Goal: Task Accomplishment & Management: Manage account settings

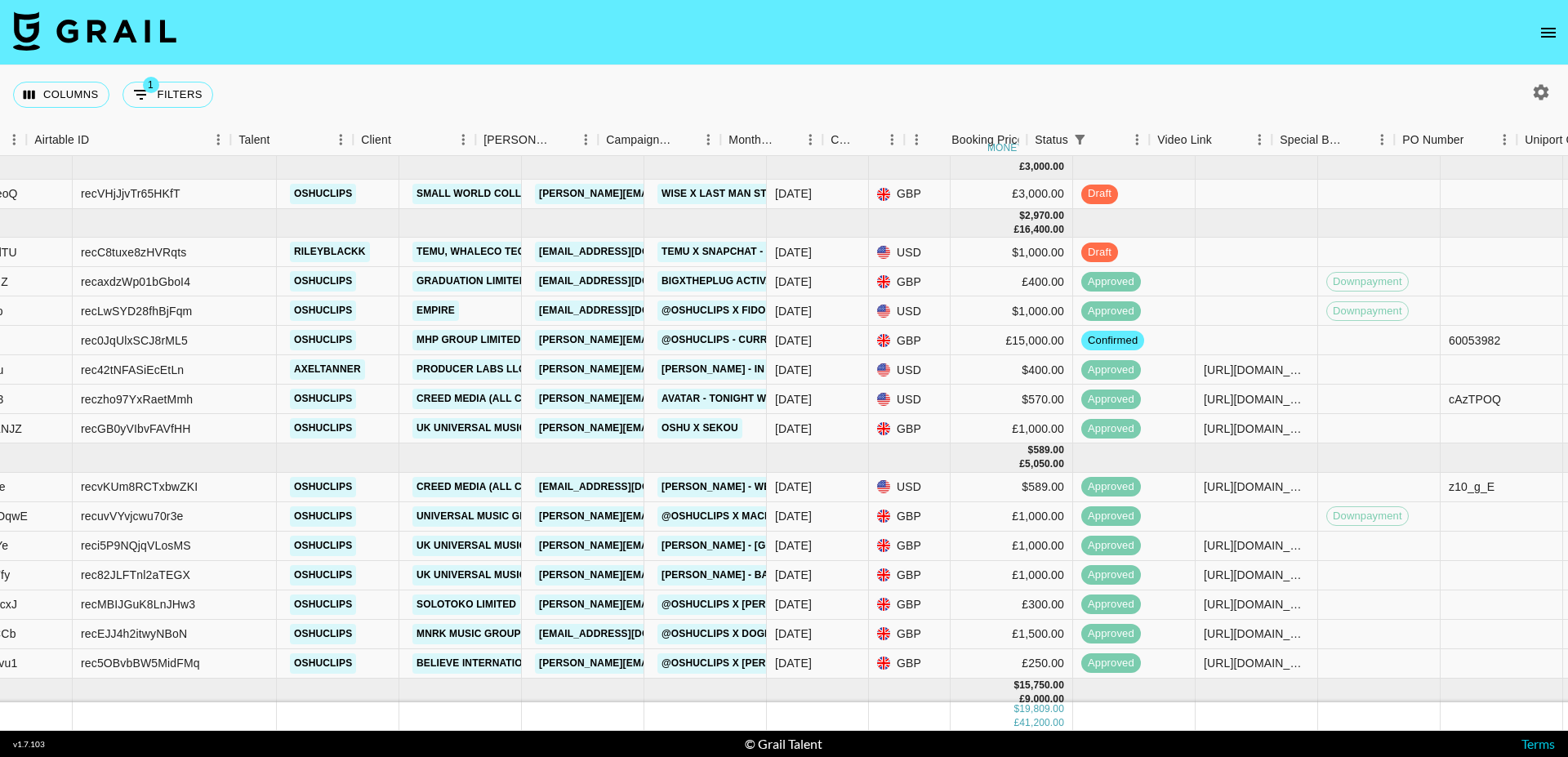
scroll to position [0, 384]
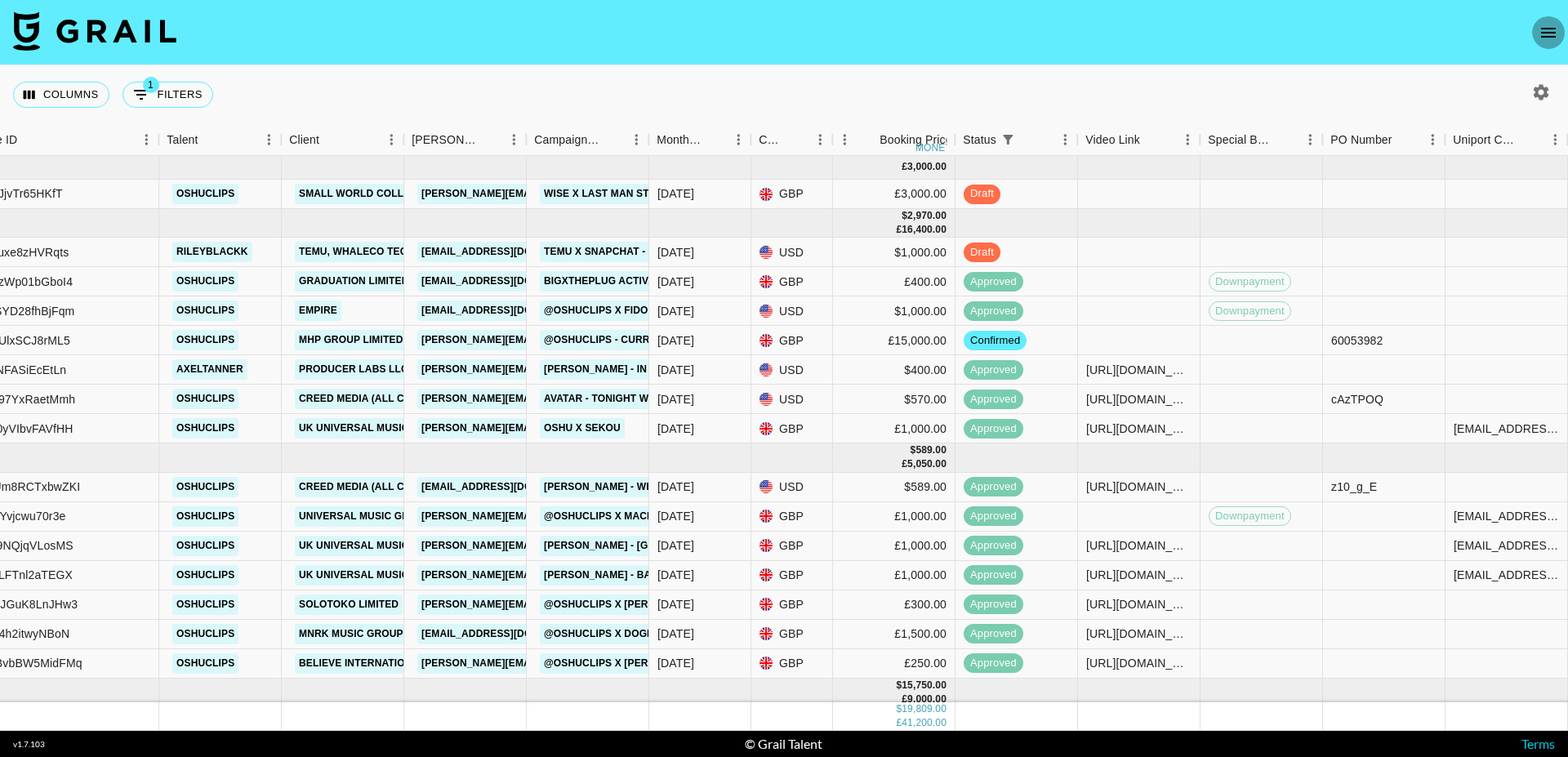
click at [1538, 35] on button "open drawer" at bounding box center [1549, 33] width 33 height 33
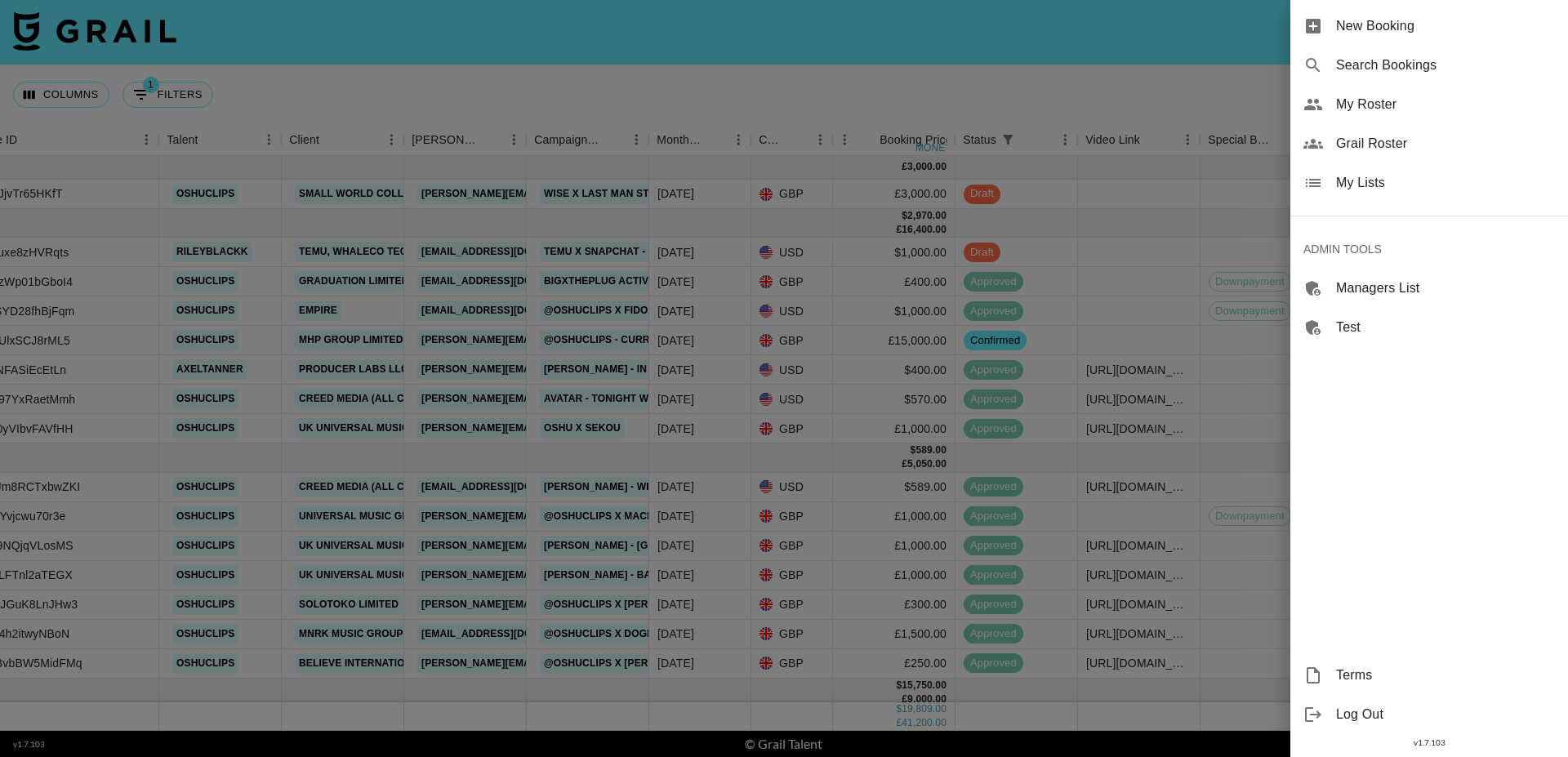
click at [1402, 181] on span "My Lists" at bounding box center [1445, 182] width 219 height 19
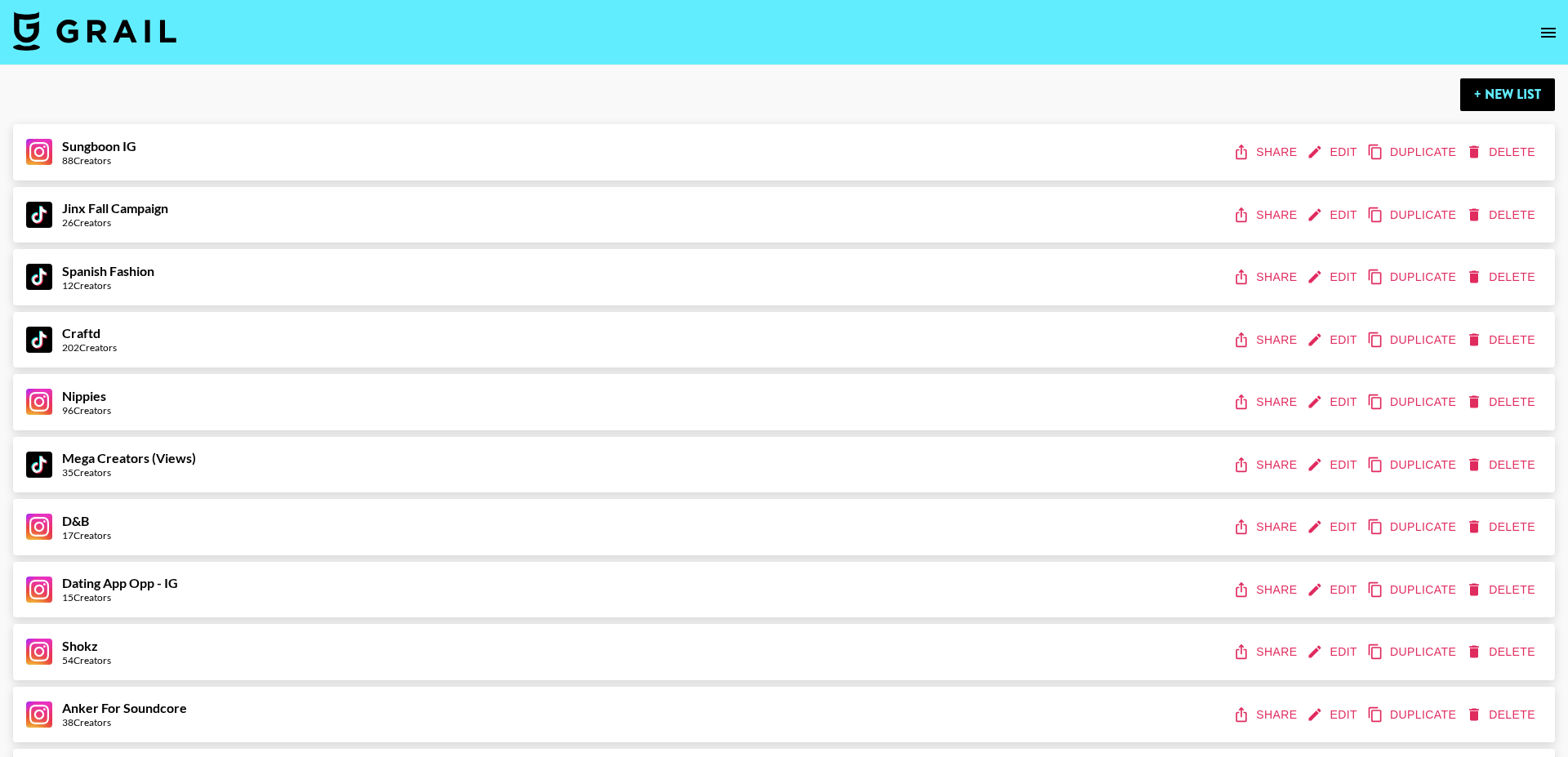
scroll to position [5515, 0]
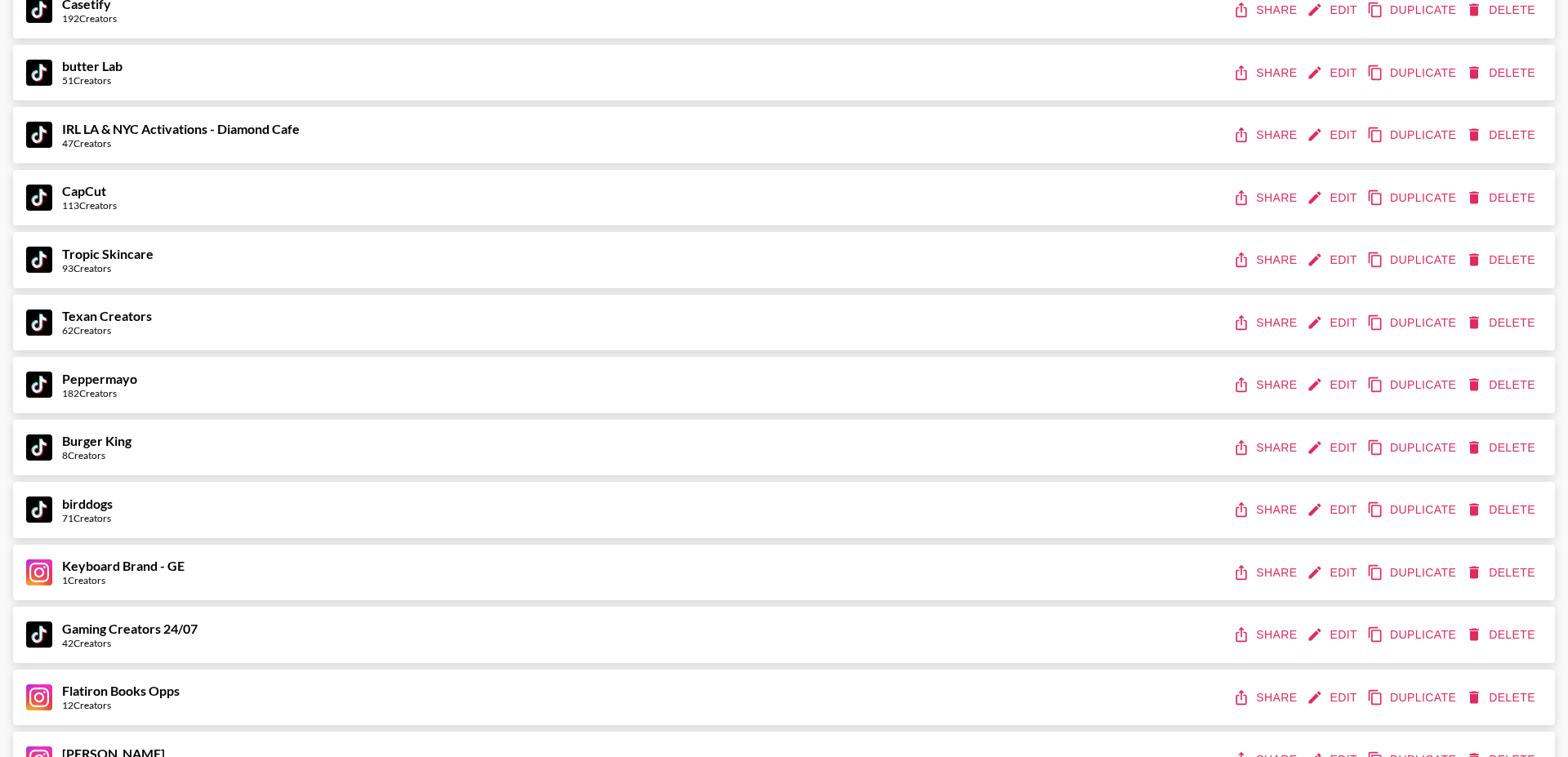
click at [1339, 378] on button "Edit" at bounding box center [1334, 385] width 60 height 30
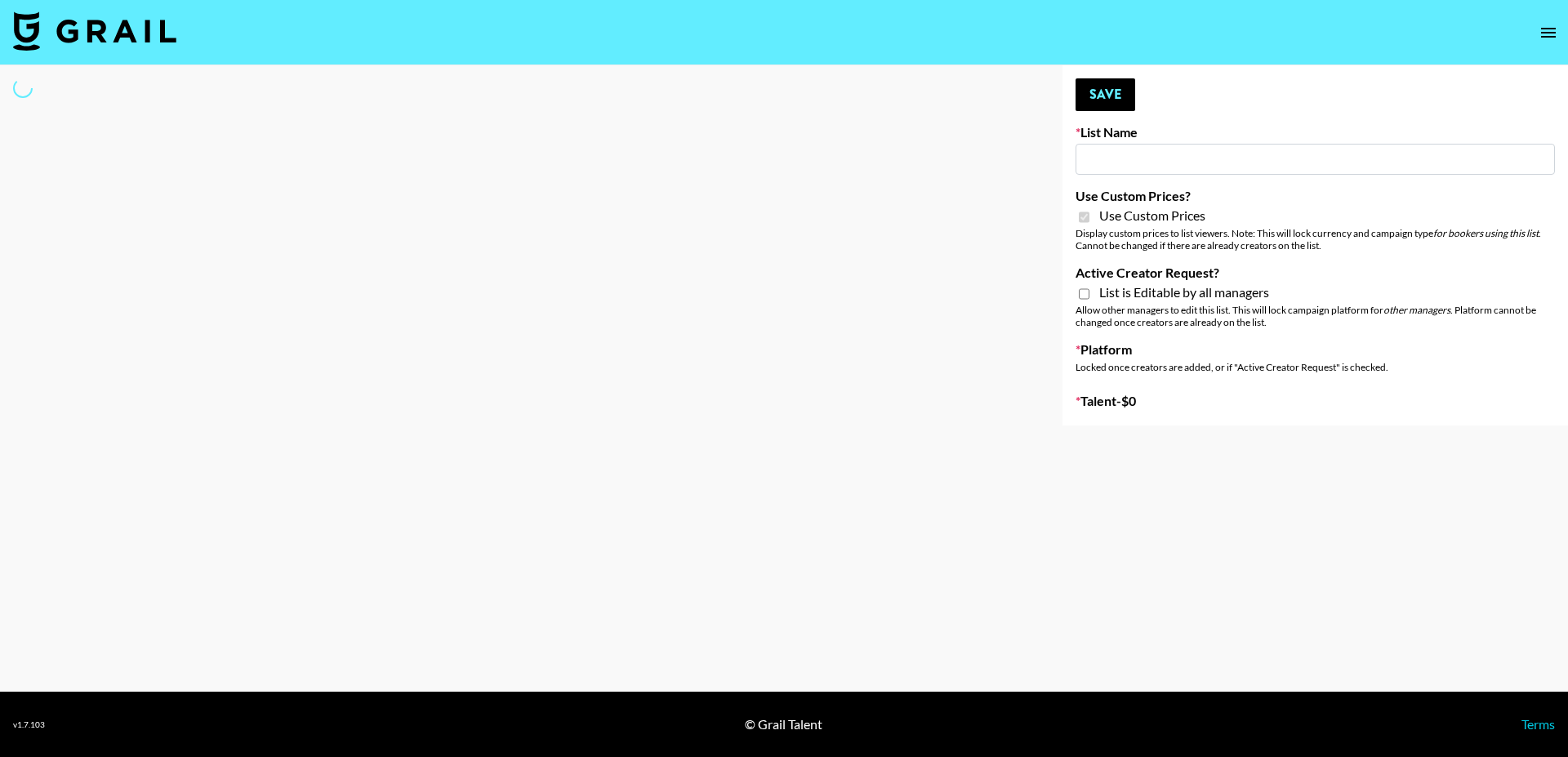
select select "Brand"
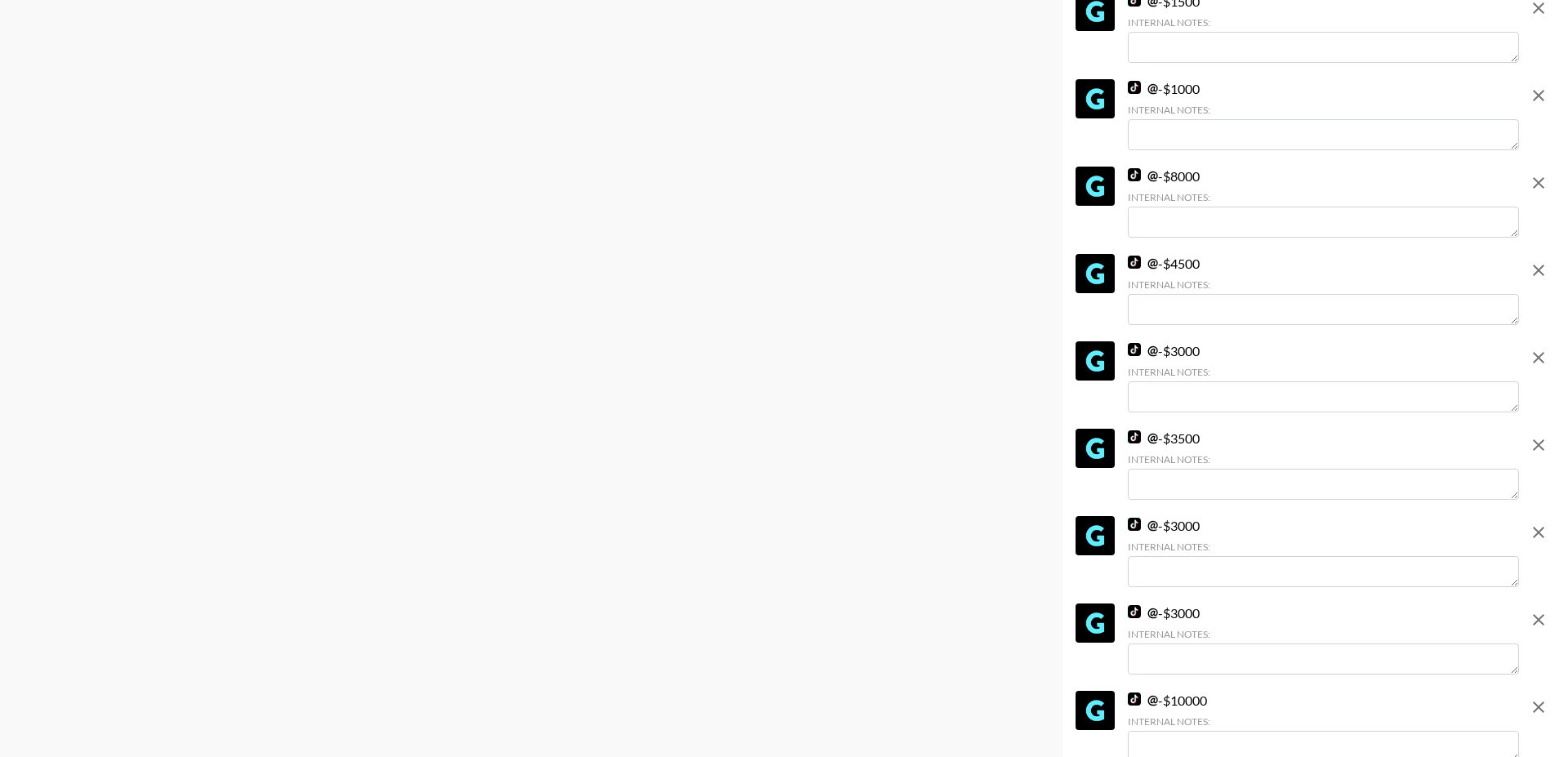
type input "Peppermayo"
checkbox input "true"
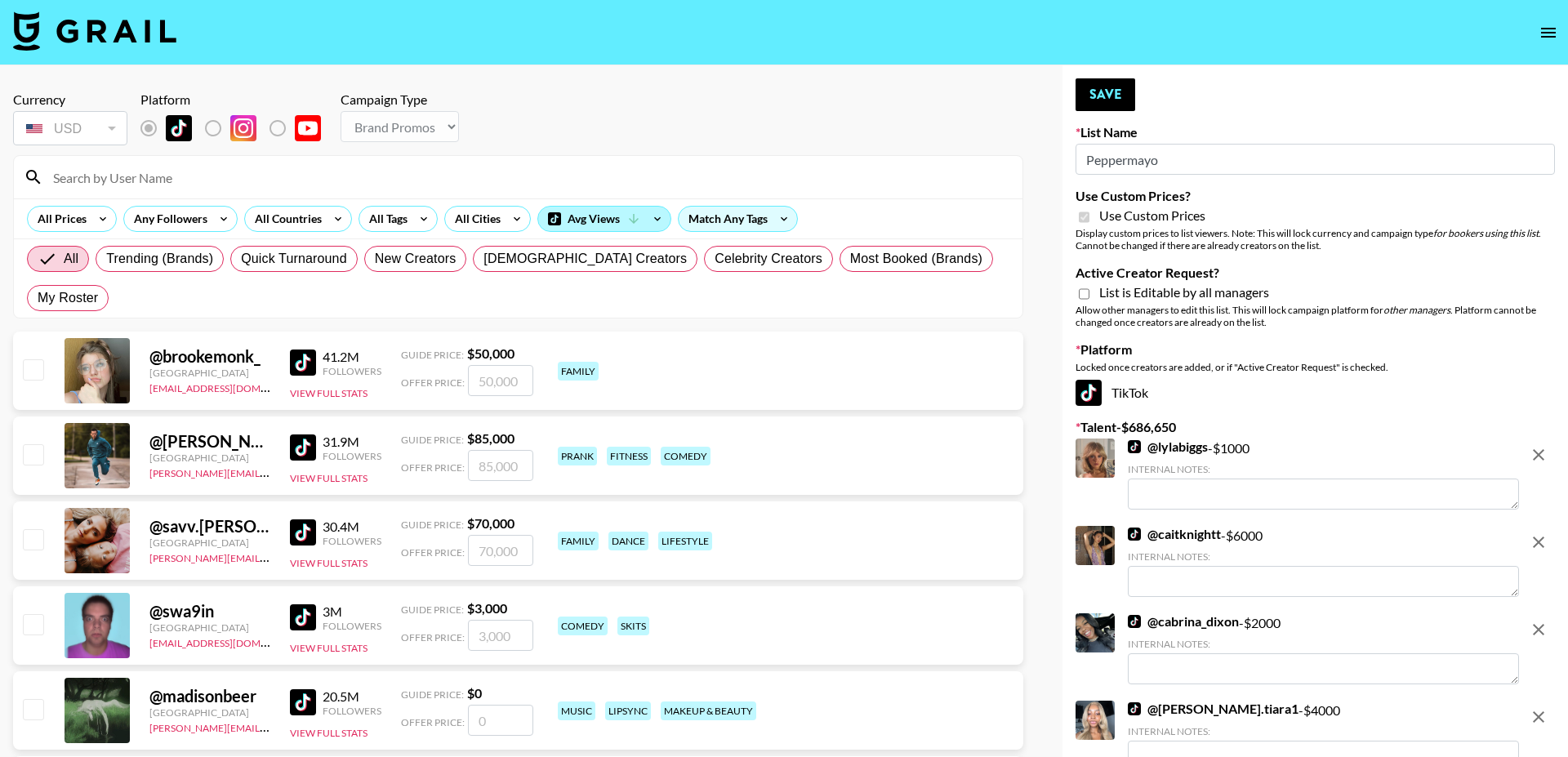
click at [608, 218] on div "Avg Views" at bounding box center [604, 219] width 133 height 25
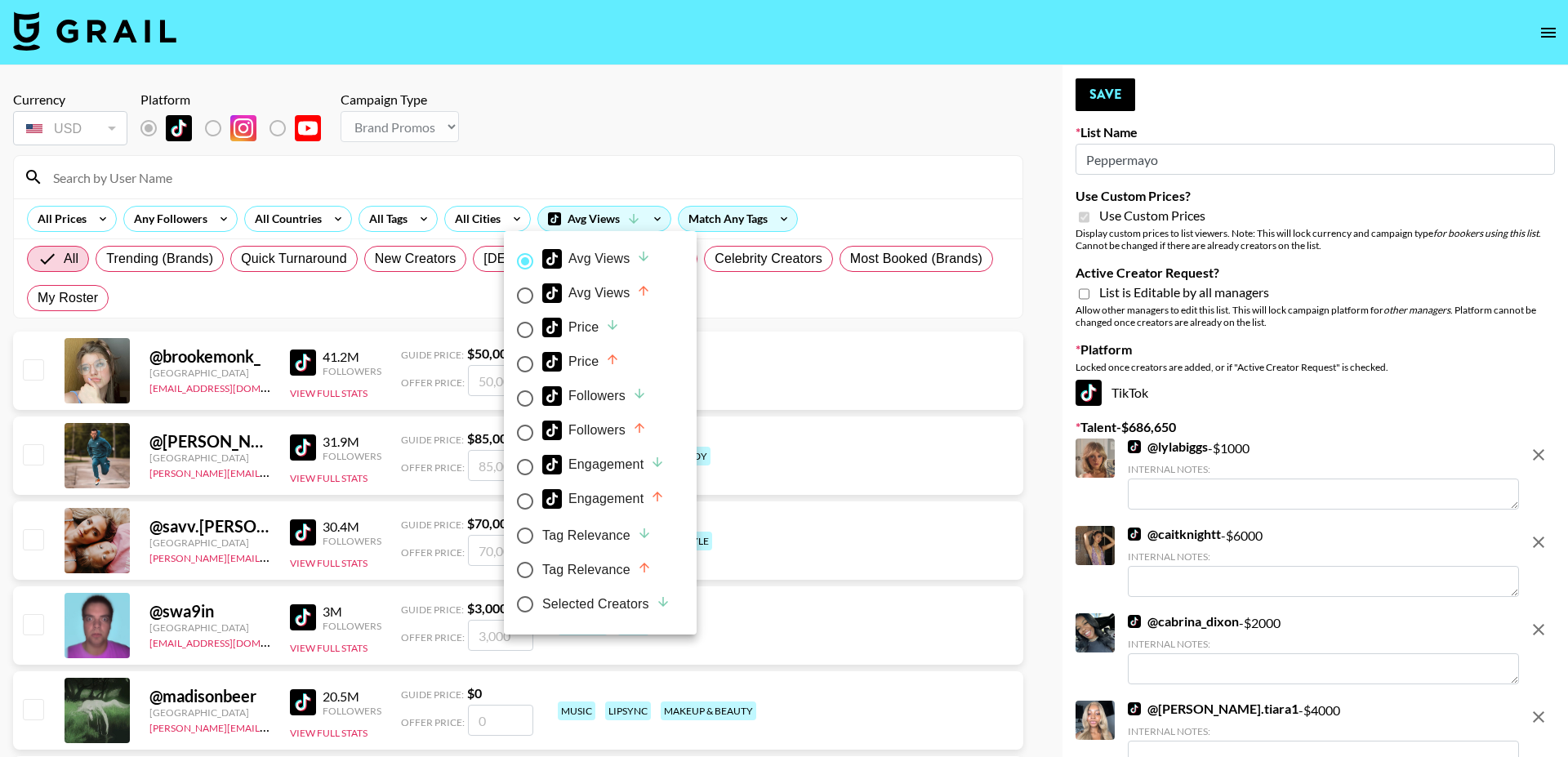
click at [561, 608] on div "Selected Creators" at bounding box center [606, 603] width 128 height 19
click at [542, 608] on input "Selected Creators" at bounding box center [526, 604] width 35 height 35
radio input "true"
radio input "false"
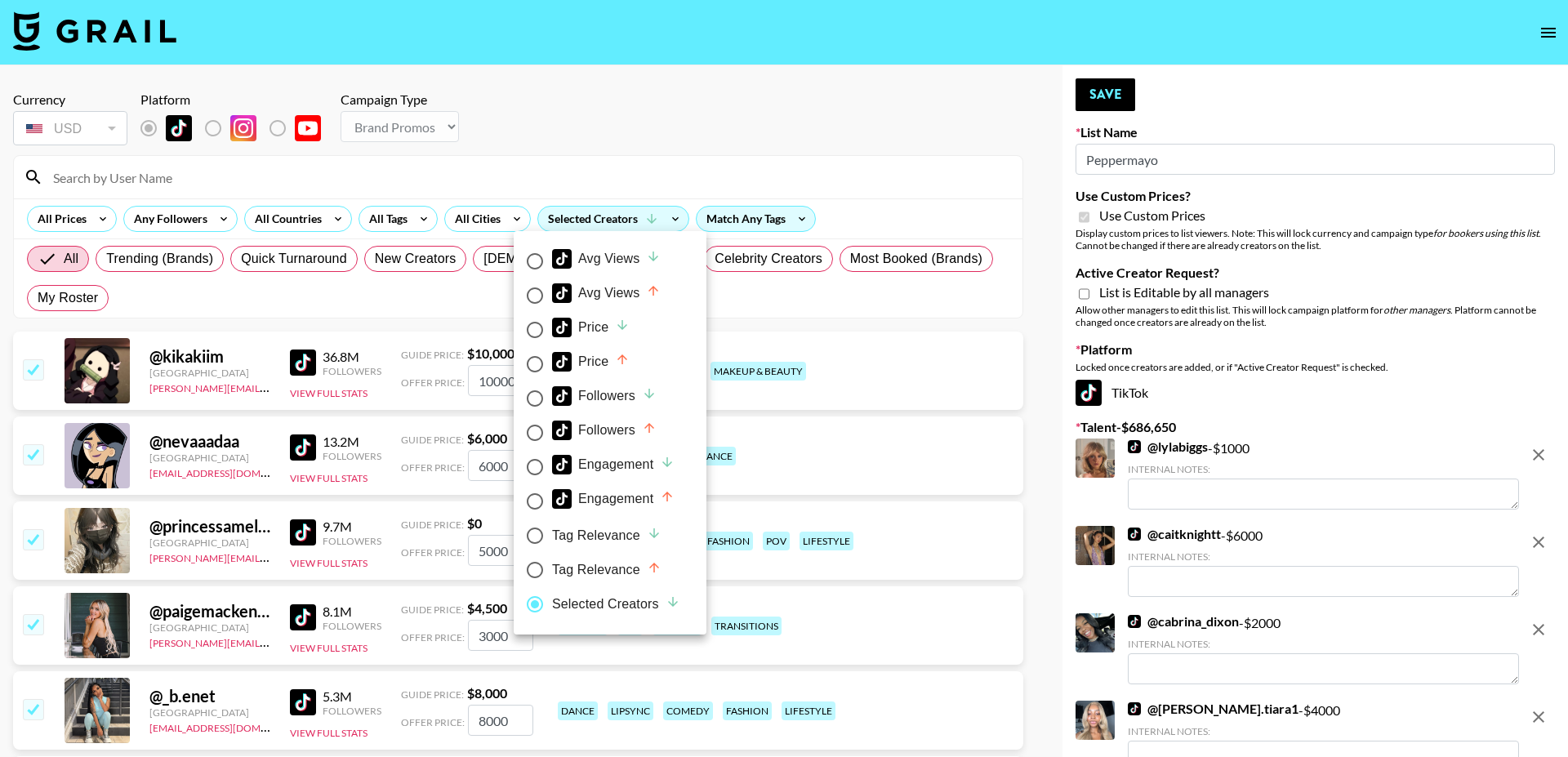
click at [560, 108] on div at bounding box center [784, 378] width 1568 height 757
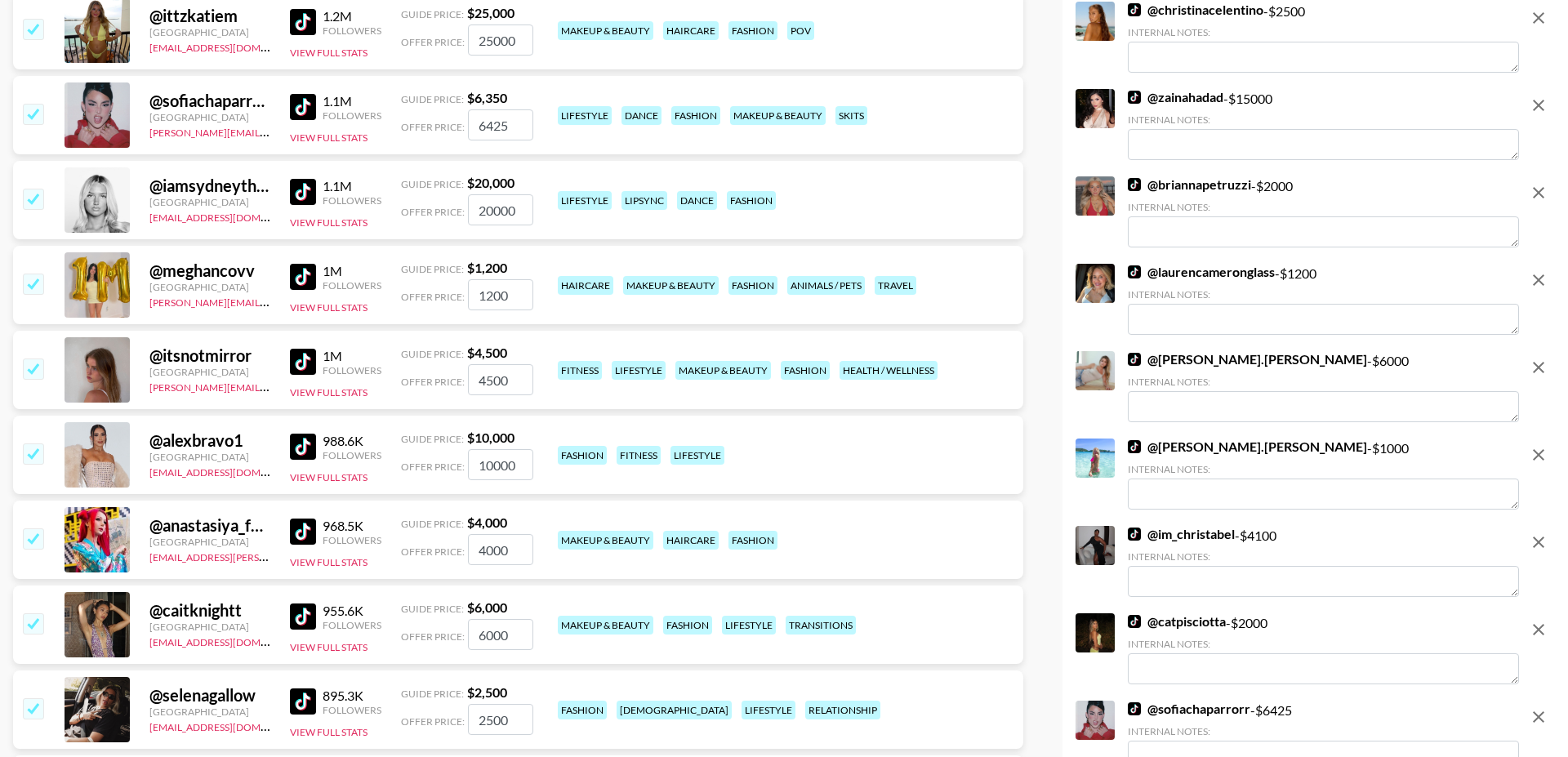
scroll to position [3054, 0]
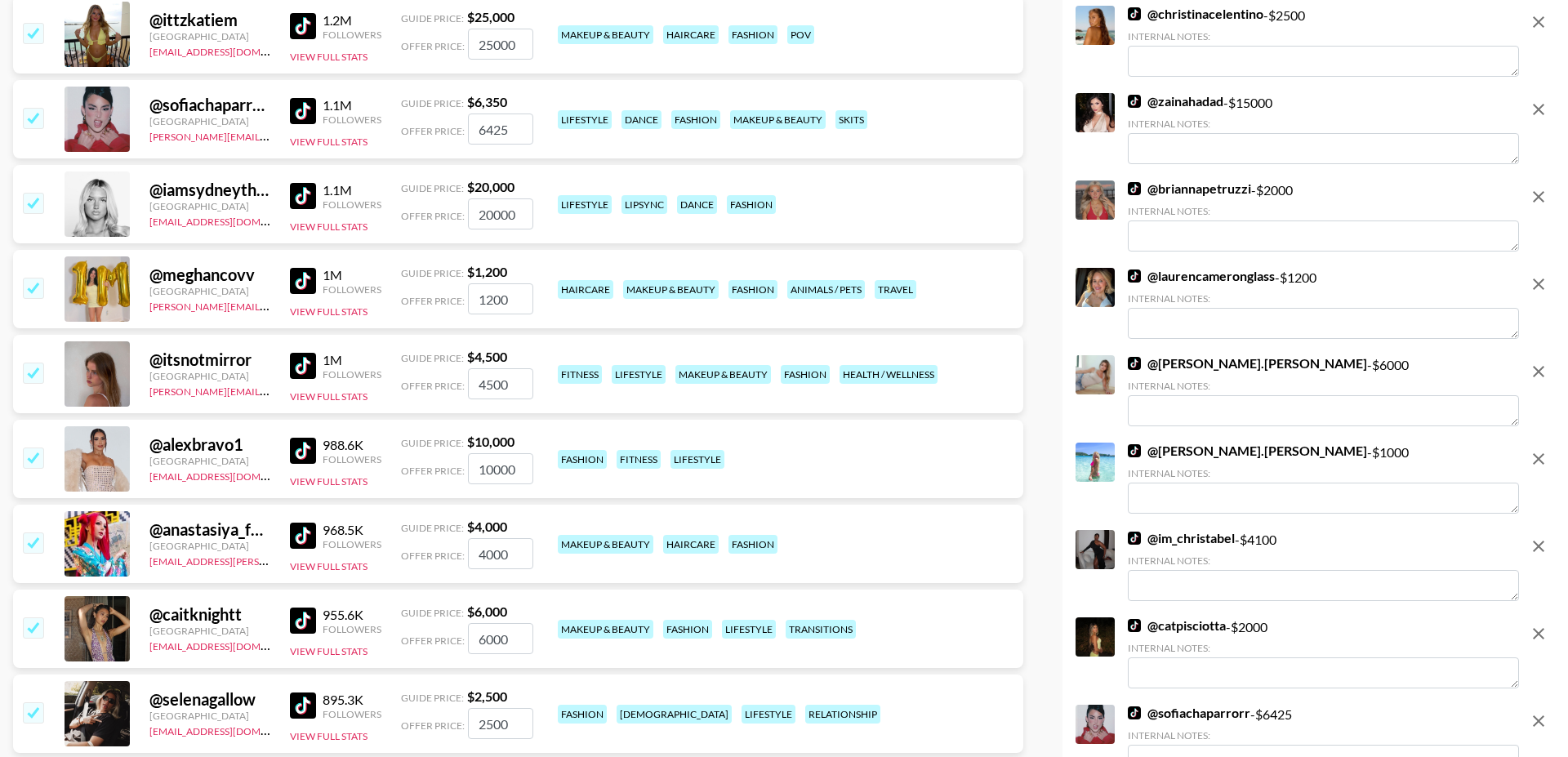
click at [35, 532] on input "checkbox" at bounding box center [32, 541] width 19 height 19
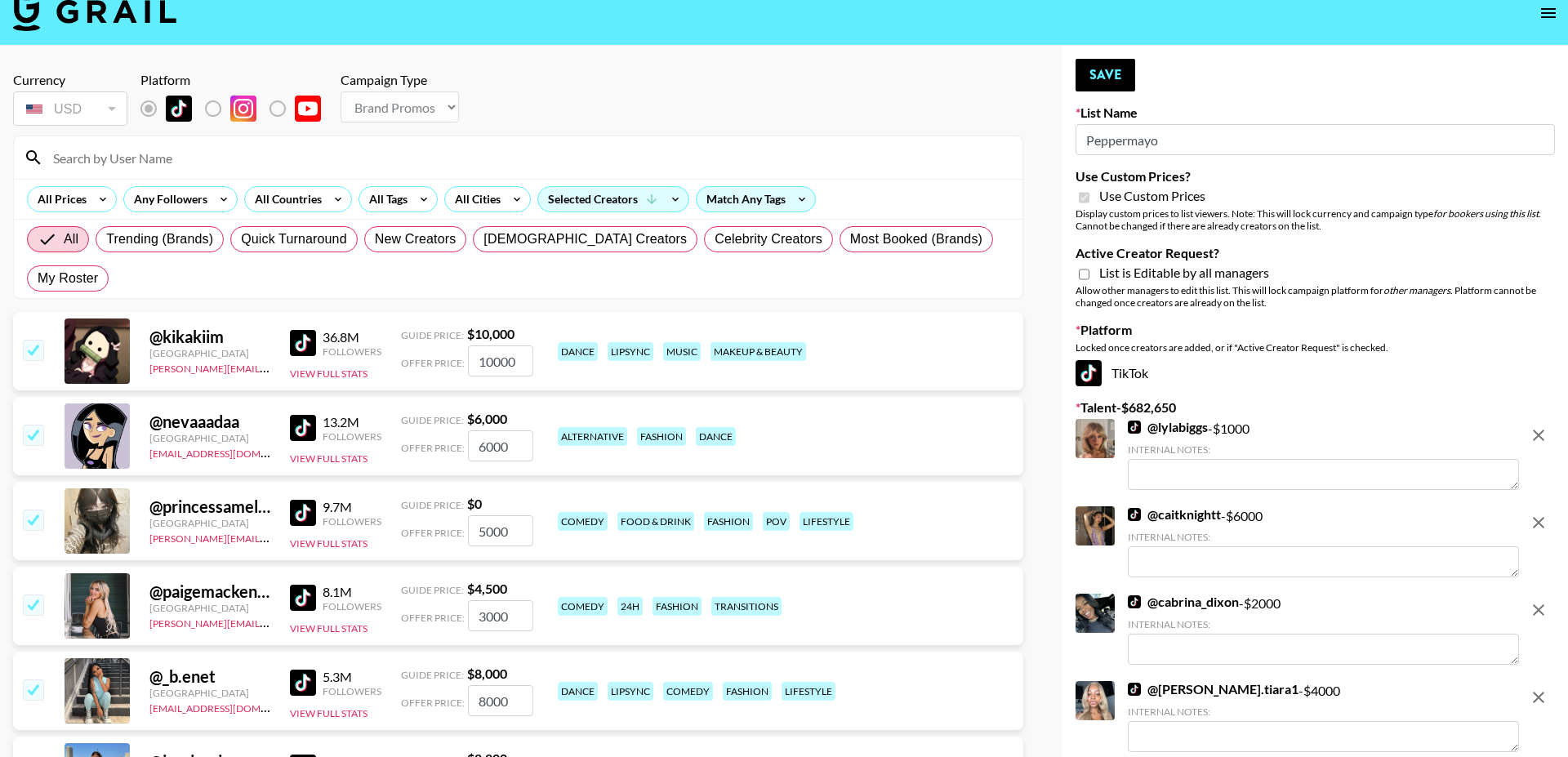
scroll to position [0, 0]
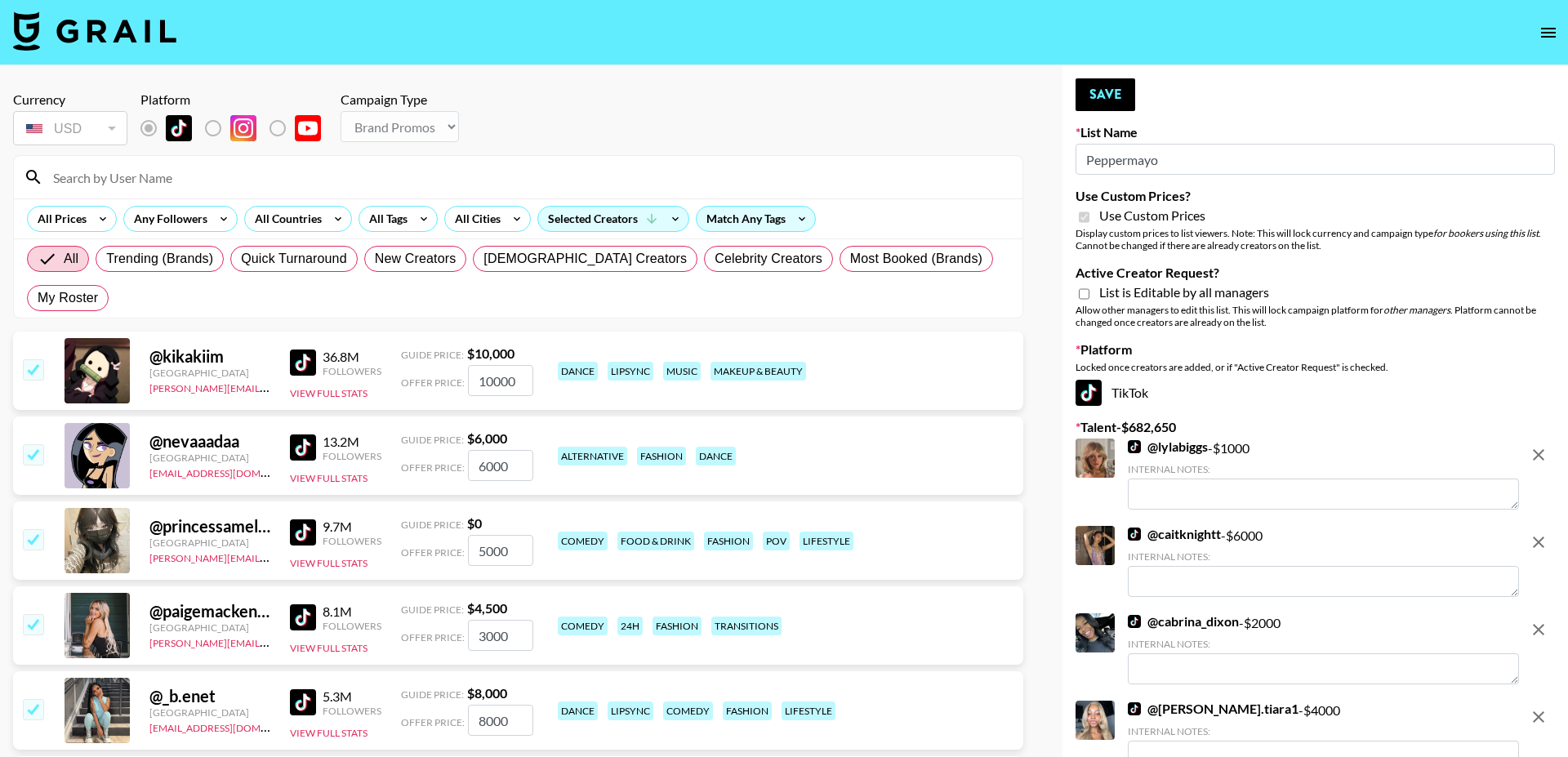
click at [1104, 101] on button "Save" at bounding box center [1104, 95] width 59 height 33
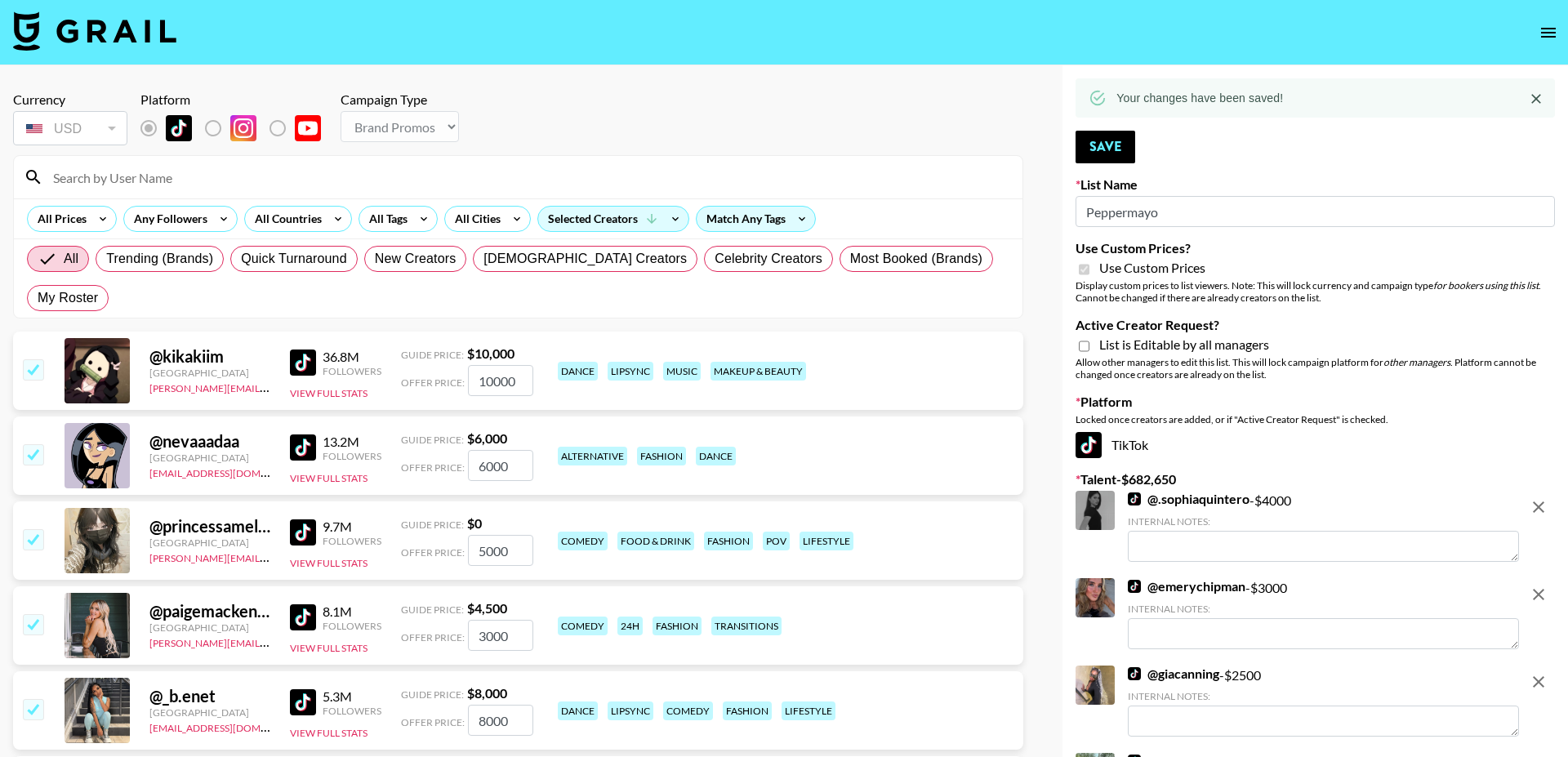
click at [1545, 47] on button "open drawer" at bounding box center [1549, 33] width 33 height 33
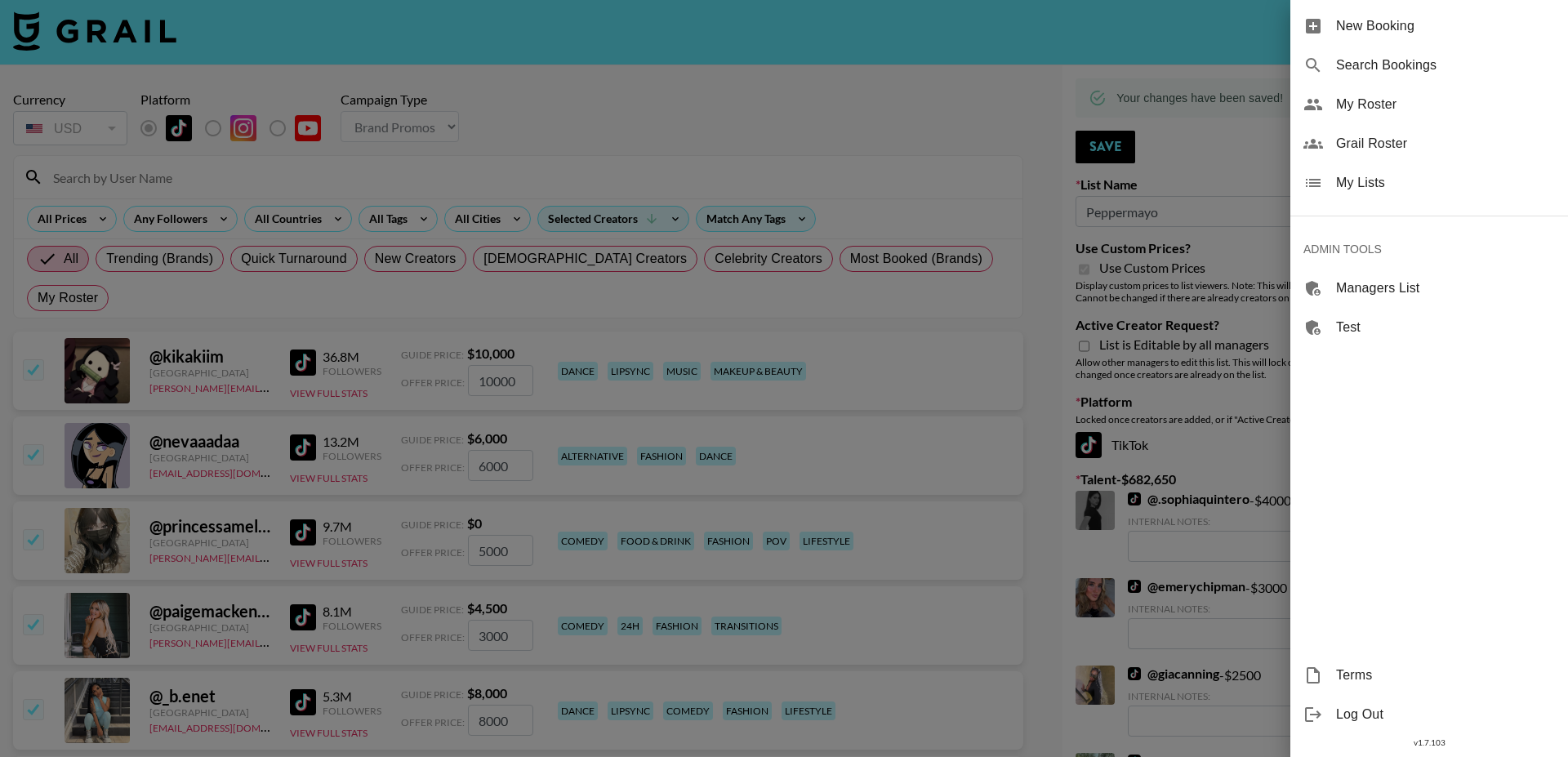
click at [1359, 177] on span "My Lists" at bounding box center [1445, 182] width 219 height 19
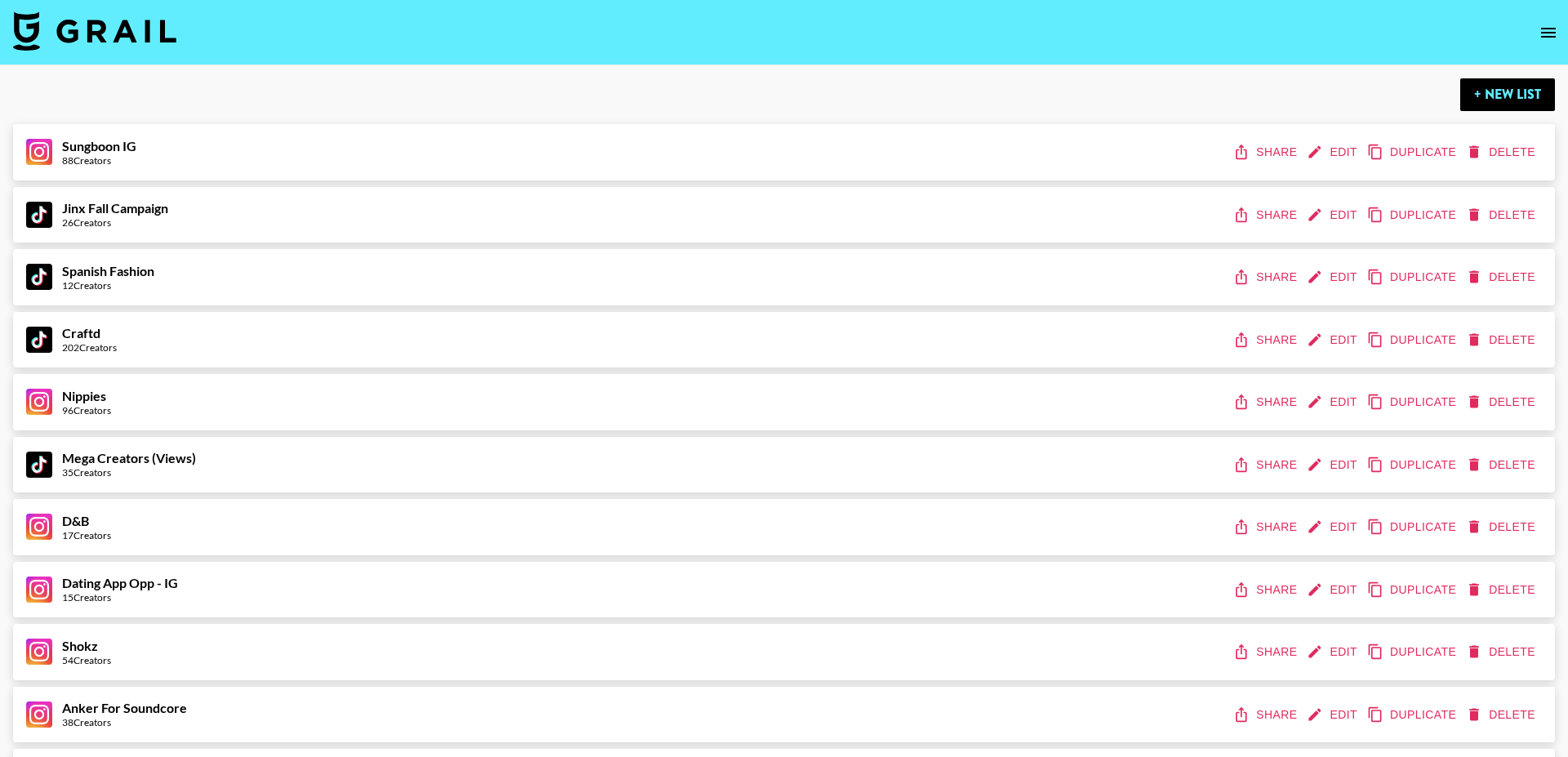
scroll to position [5515, 0]
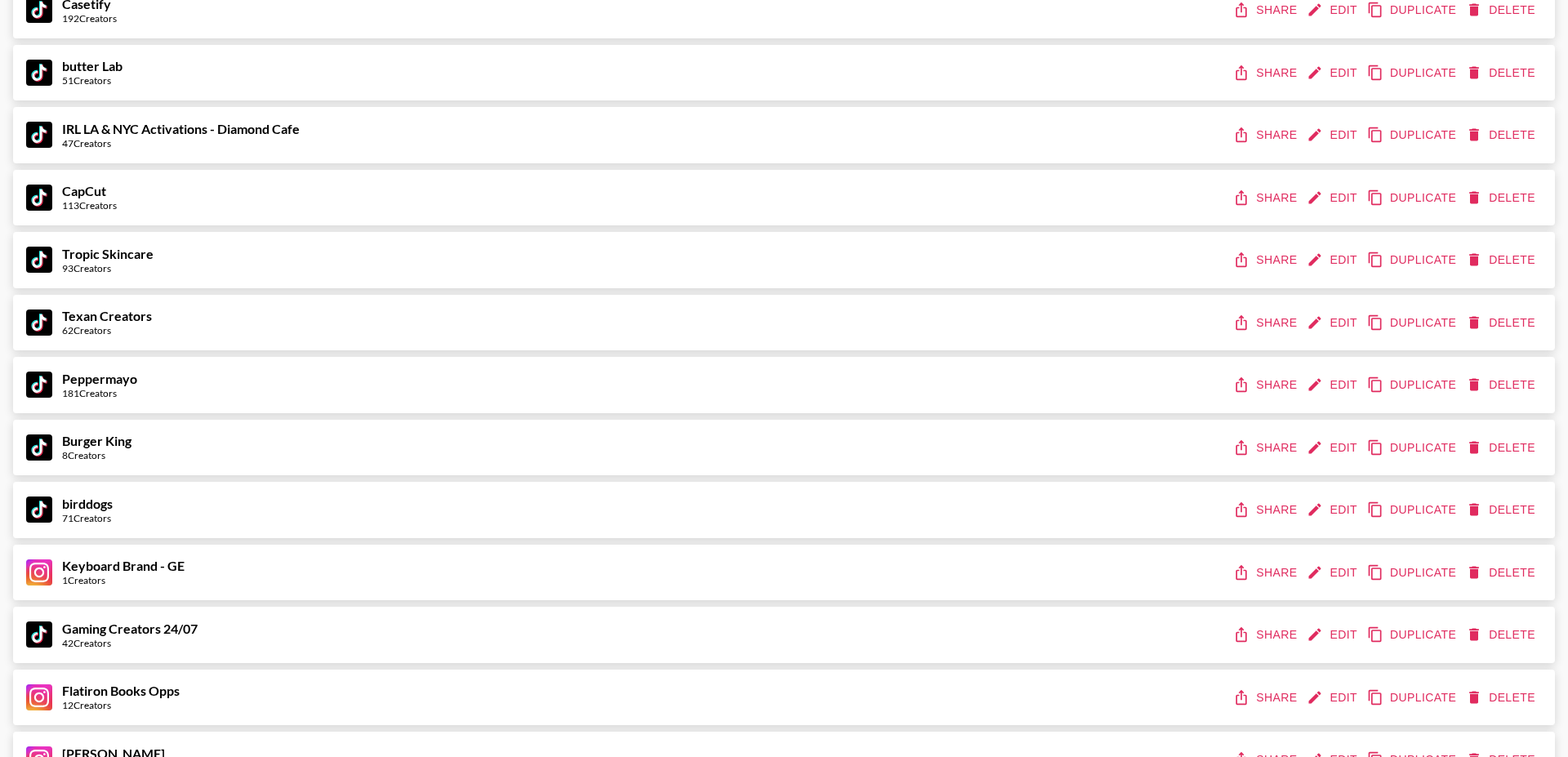
click at [1273, 368] on div "Peppermayo 181 Creators Share Edit Duplicate Delete" at bounding box center [784, 385] width 1541 height 57
click at [1265, 381] on button "Share" at bounding box center [1266, 385] width 73 height 30
